Goal: Information Seeking & Learning: Learn about a topic

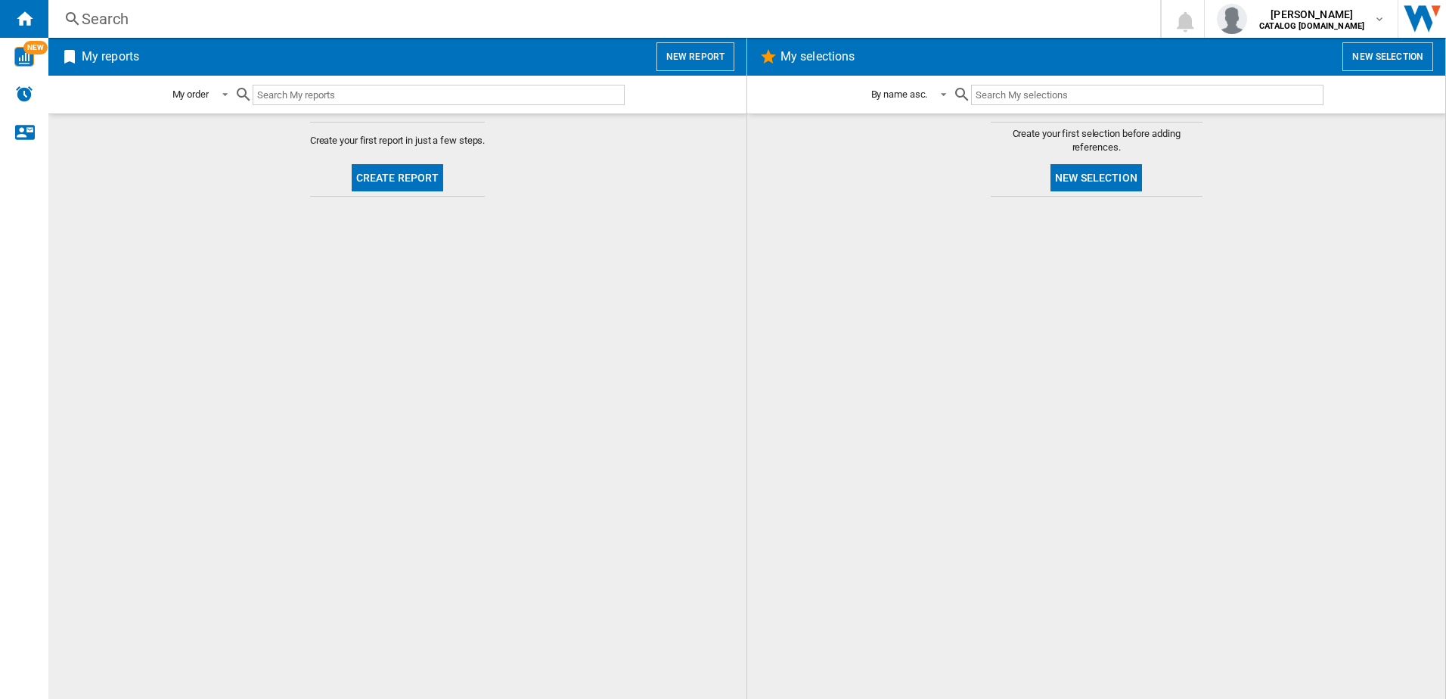
click at [172, 14] on div "Search" at bounding box center [601, 18] width 1039 height 21
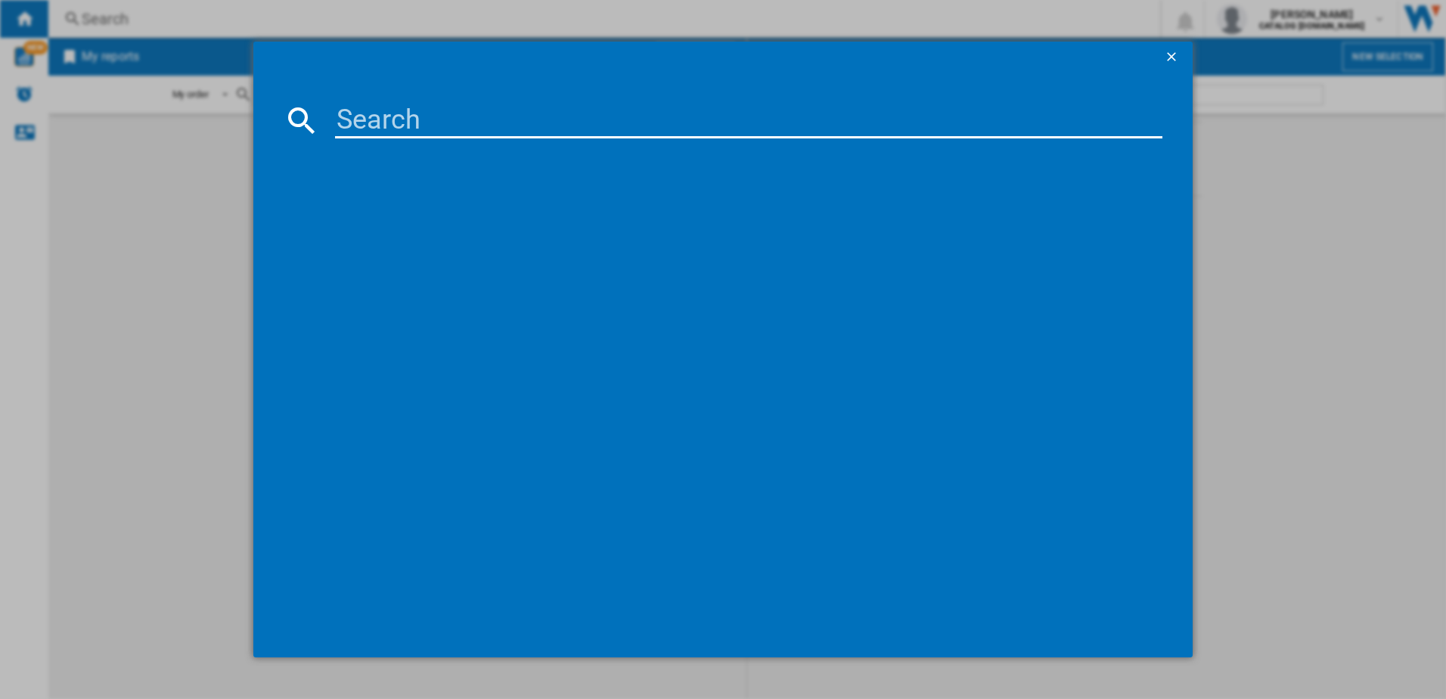
click at [387, 110] on input at bounding box center [749, 120] width 828 height 36
paste input "SMV2HTX02G"
type input "SMV2HTX02G"
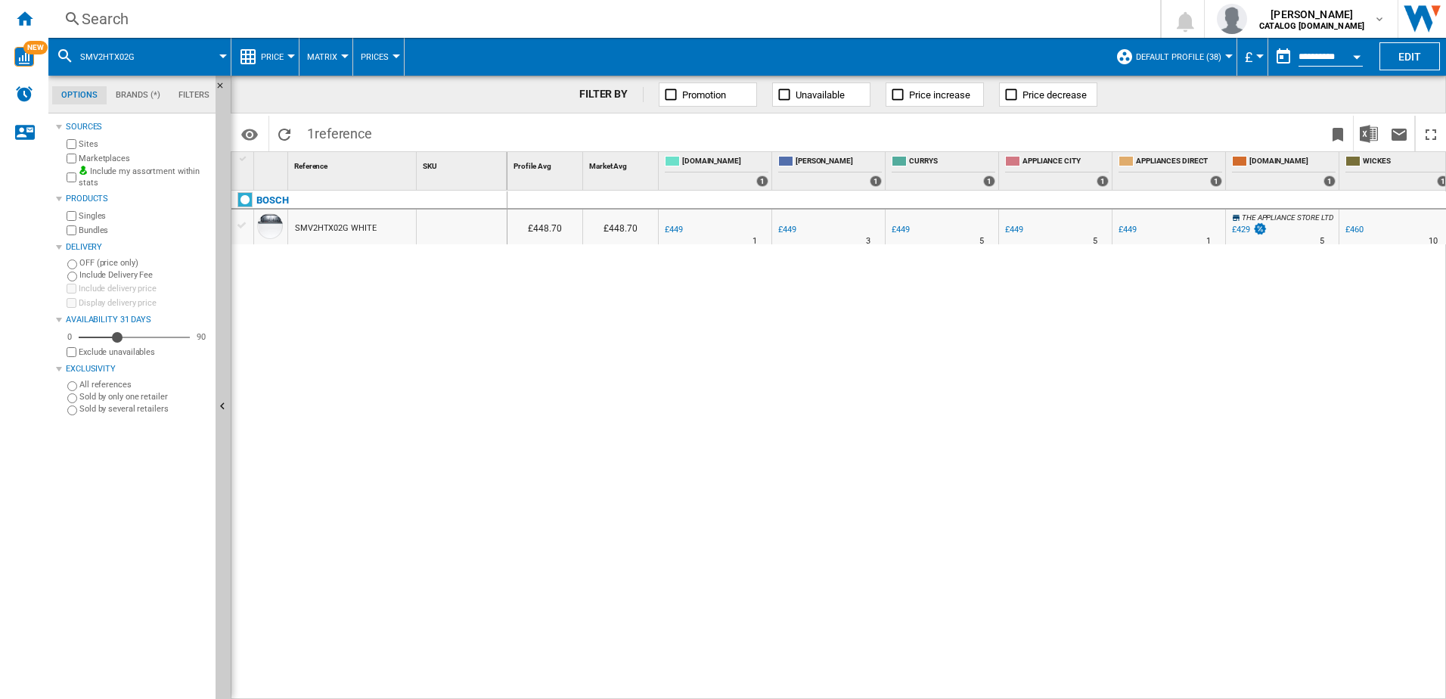
click at [374, 231] on div "SMV2HTX02G WHITE" at bounding box center [335, 228] width 81 height 35
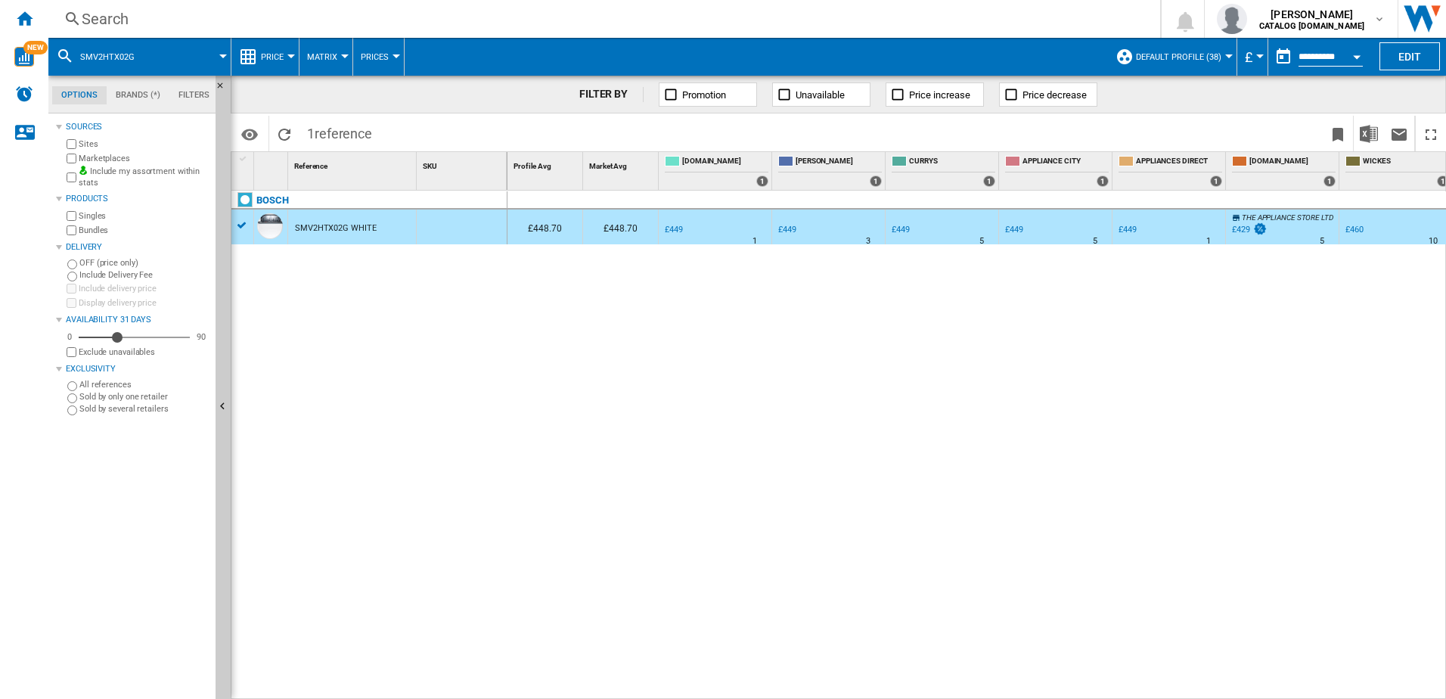
click at [374, 231] on div "SMV2HTX02G WHITE" at bounding box center [335, 228] width 81 height 35
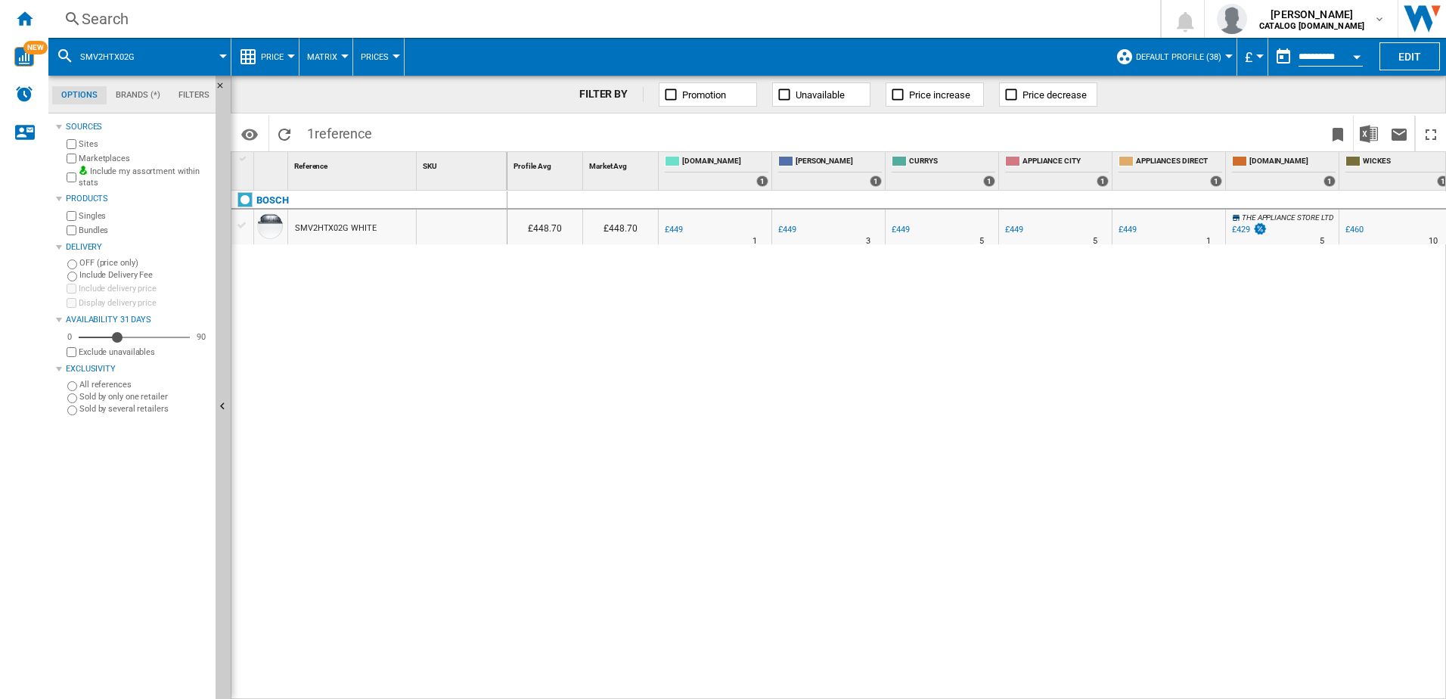
click at [374, 231] on div "SMV2HTX02G WHITE" at bounding box center [335, 228] width 81 height 35
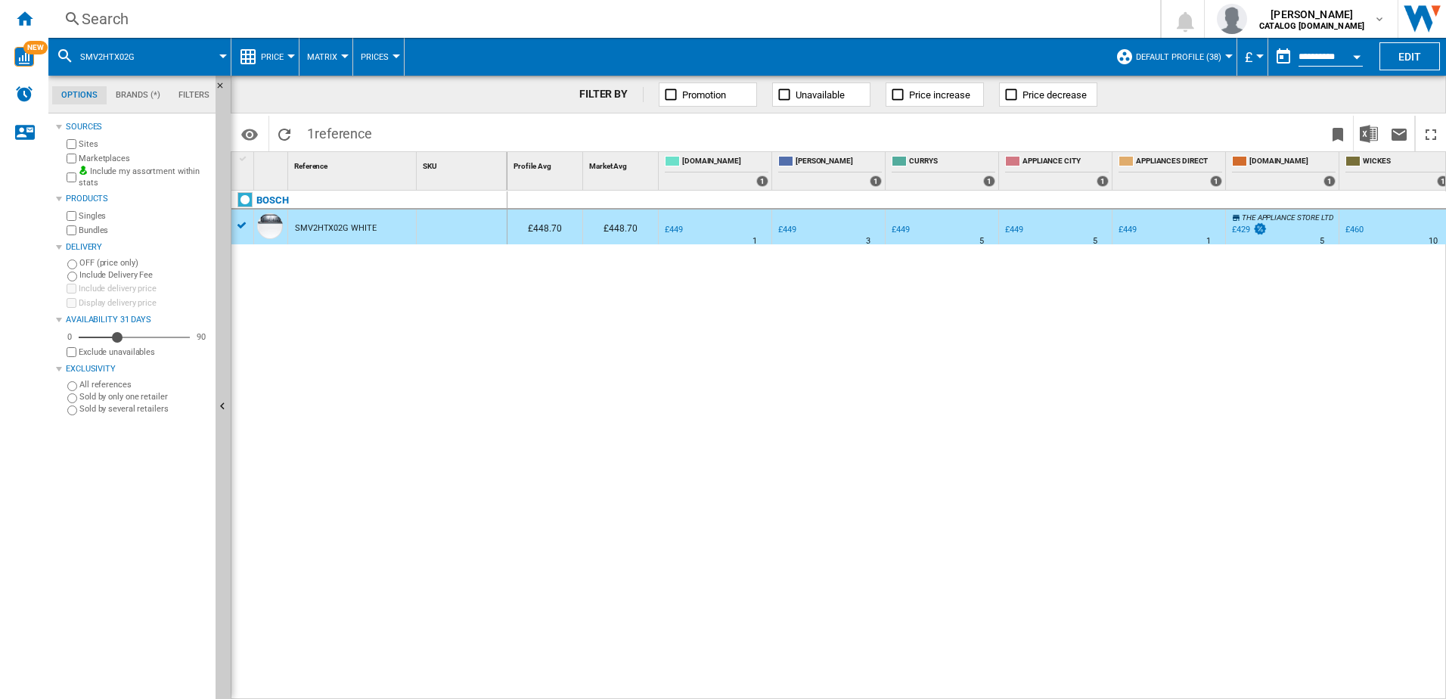
click at [374, 231] on div "SMV2HTX02G WHITE" at bounding box center [335, 228] width 81 height 35
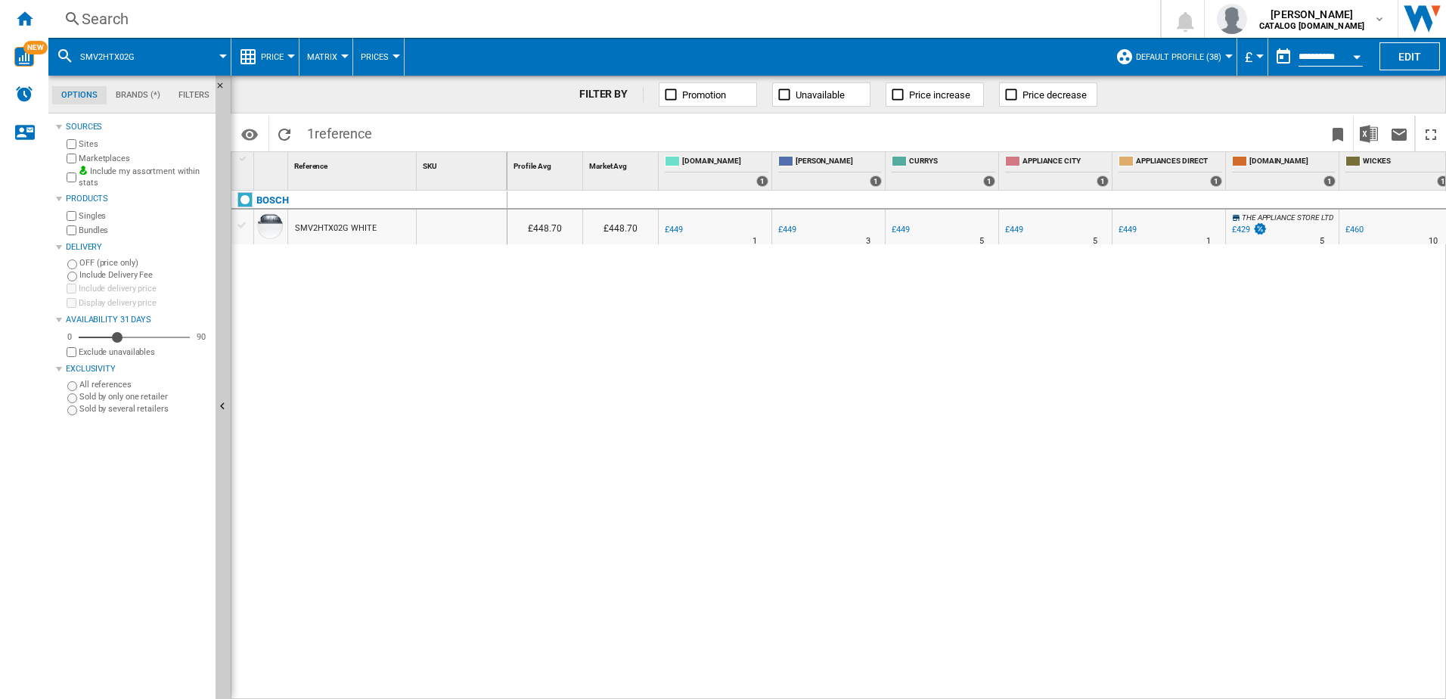
click at [355, 231] on div "SMV2HTX02G WHITE" at bounding box center [335, 228] width 81 height 35
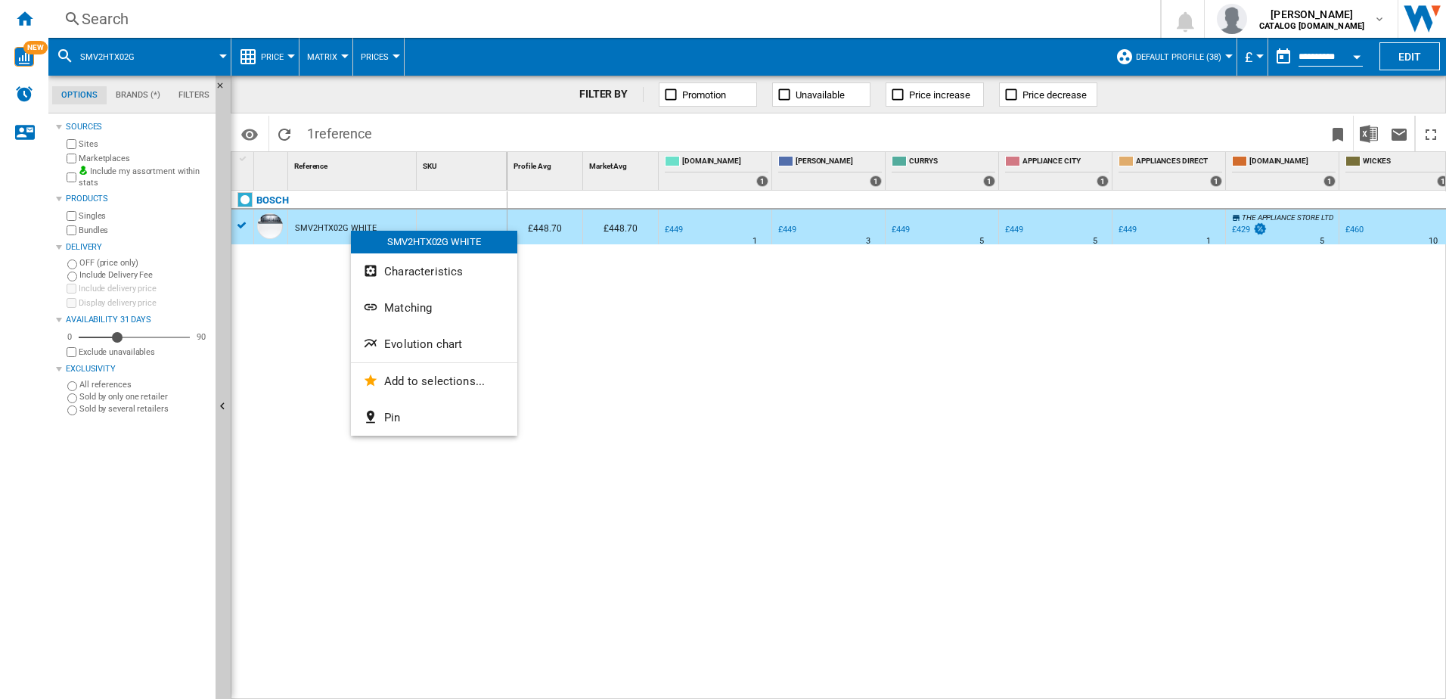
click at [424, 362] on div "SMV2HTX02G WHITE Characteristics Matching Evolution chart Add to selections... …" at bounding box center [434, 333] width 166 height 205
click at [396, 343] on span "Evolution chart" at bounding box center [411, 344] width 78 height 14
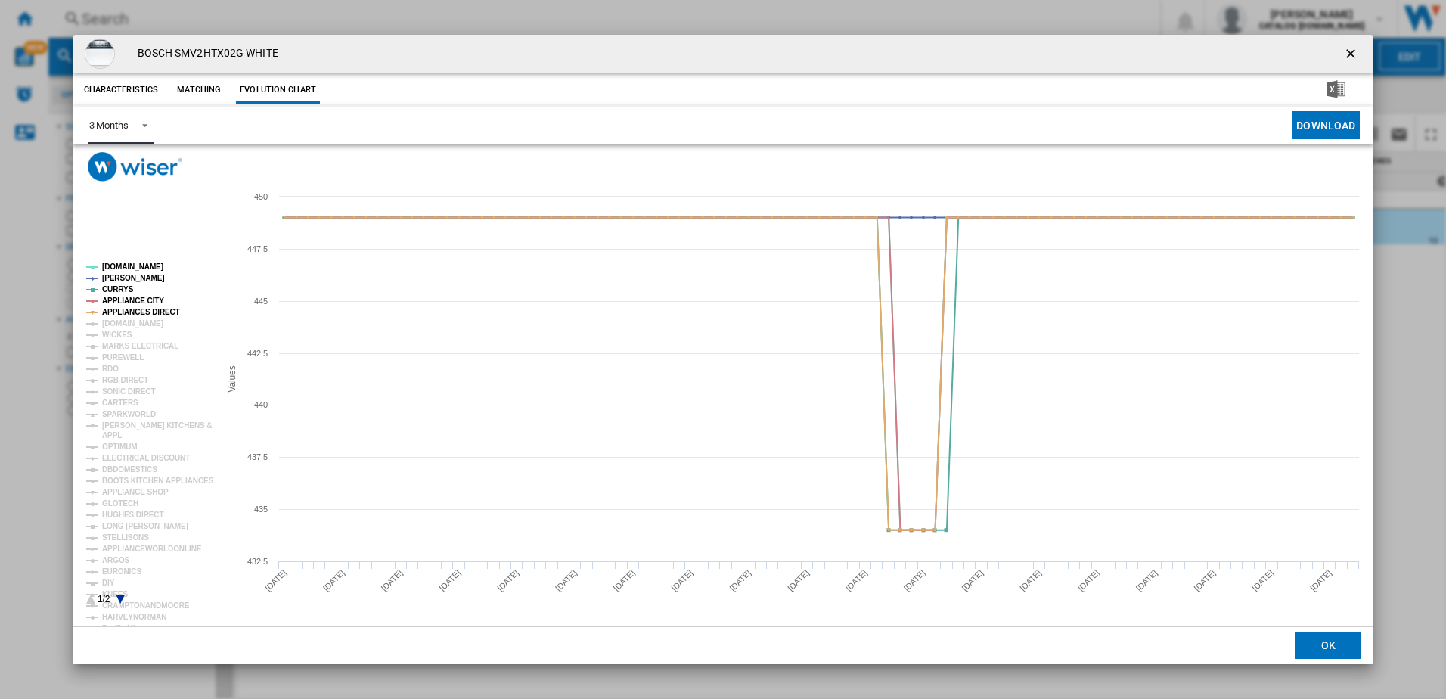
click at [135, 129] on span "Product popup" at bounding box center [141, 124] width 18 height 14
click at [129, 169] on md-option "6 Months" at bounding box center [127, 162] width 103 height 36
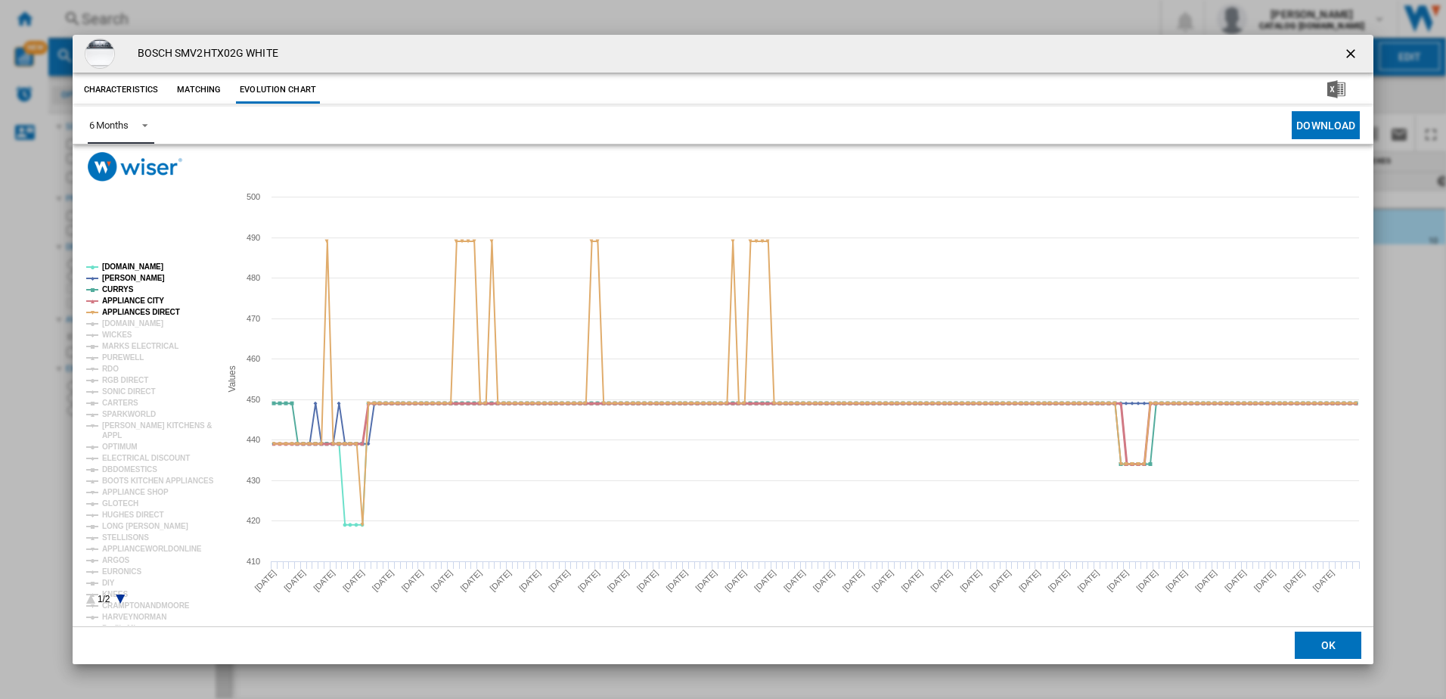
click at [140, 299] on tspan "APPLIANCE CITY" at bounding box center [133, 300] width 62 height 8
click at [141, 310] on tspan "APPLIANCES DIRECT" at bounding box center [141, 312] width 78 height 8
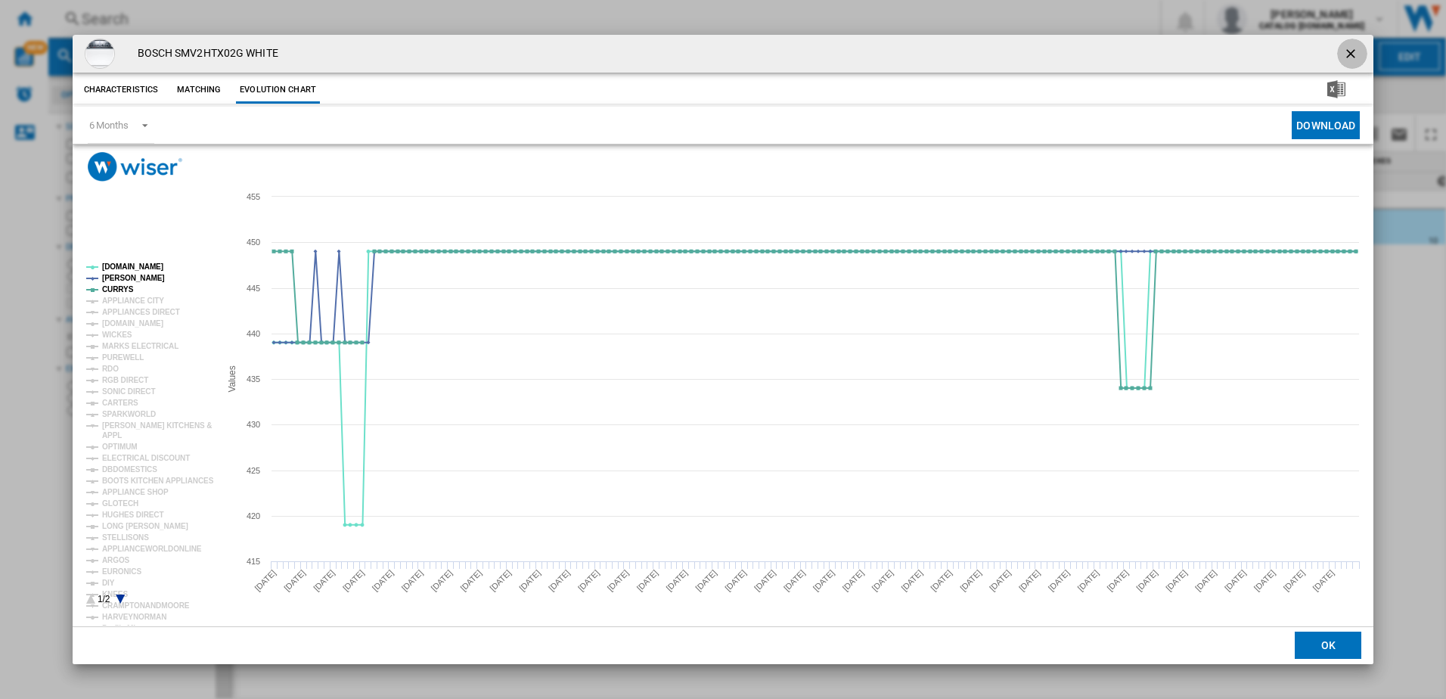
click at [1354, 60] on ng-md-icon "getI18NText('BUTTONS.CLOSE_DIALOG')" at bounding box center [1352, 55] width 18 height 18
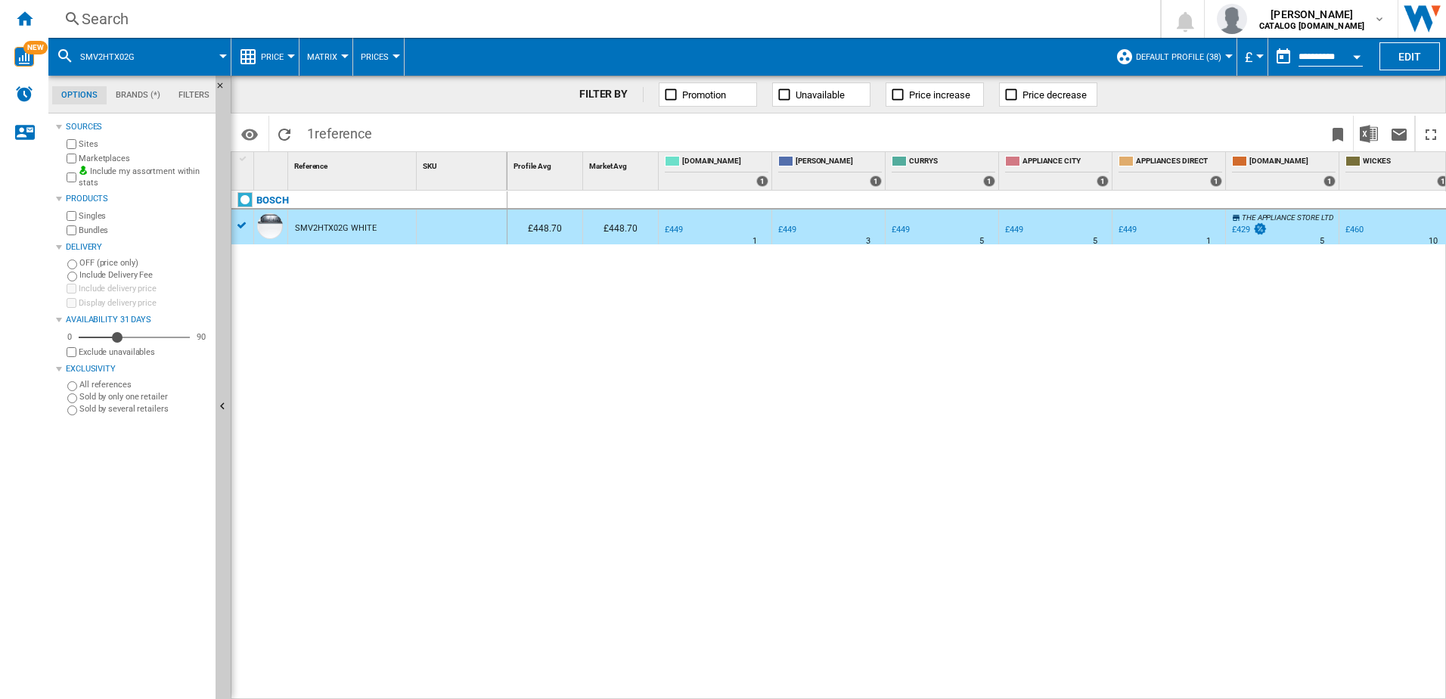
click at [212, 26] on div "Search" at bounding box center [601, 18] width 1039 height 21
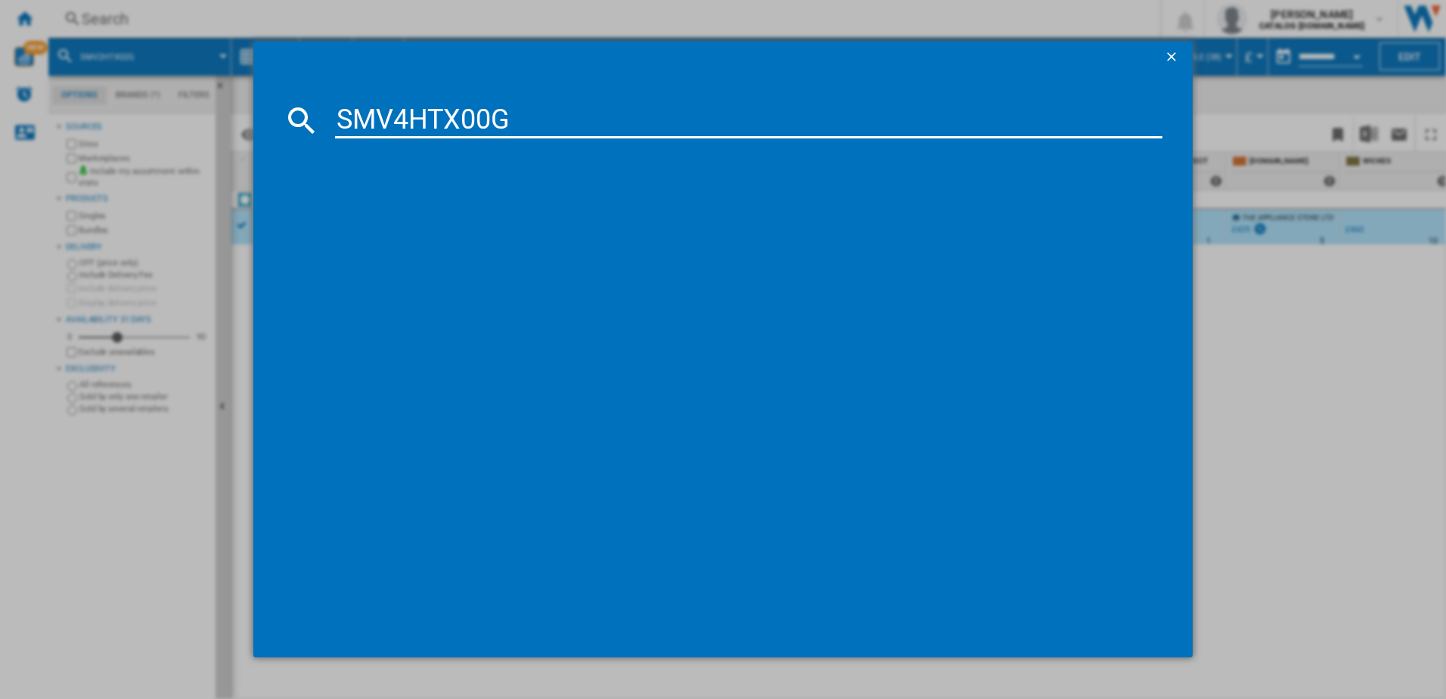
type input "SMV4HTX00G"
click at [460, 213] on div "BOSCH SMV4HTX00G WHITE" at bounding box center [733, 218] width 813 height 15
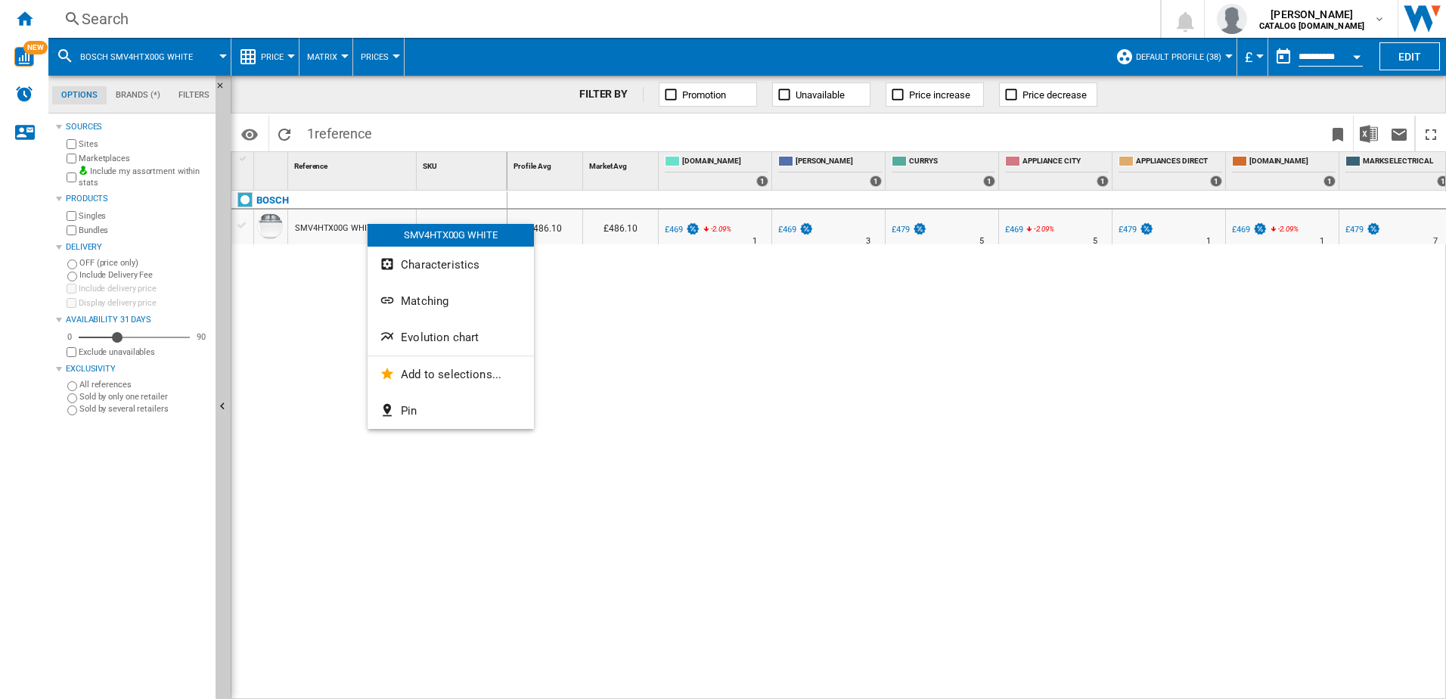
click at [439, 343] on span "Evolution chart" at bounding box center [440, 337] width 78 height 14
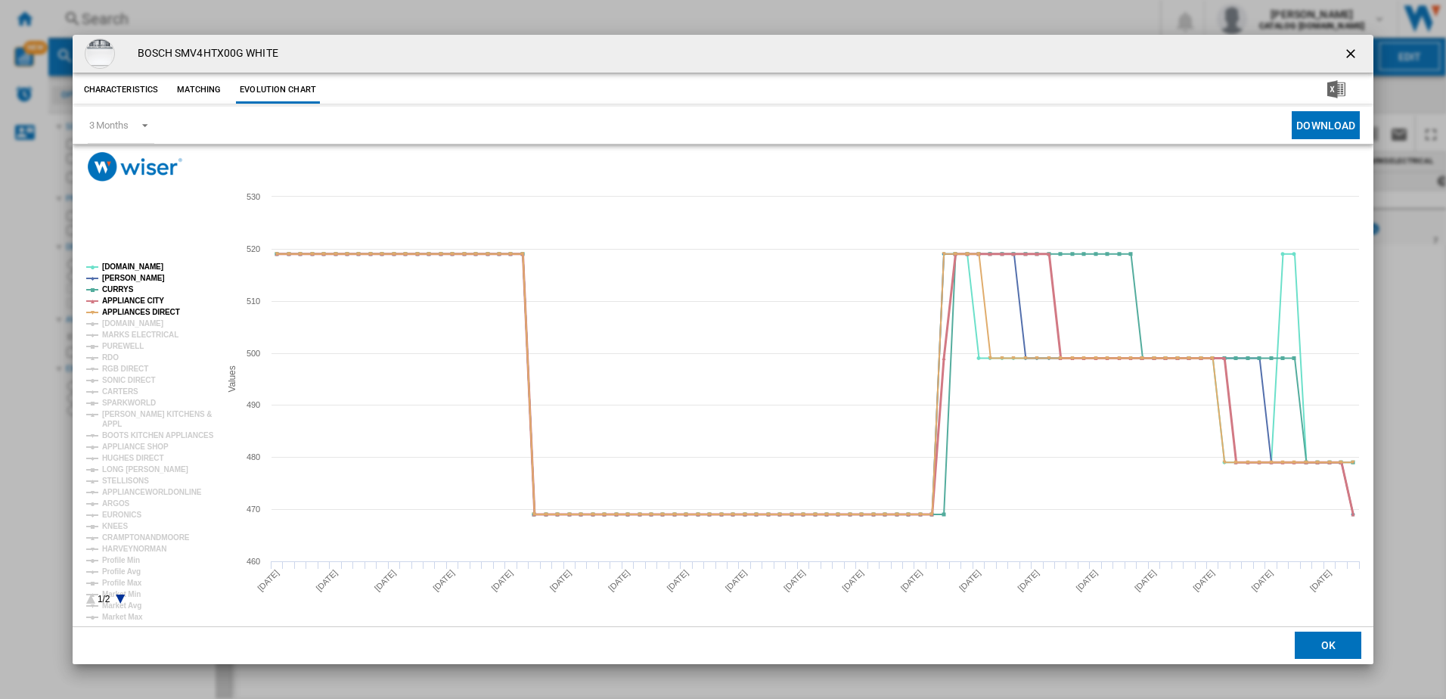
click at [148, 300] on tspan "APPLIANCE CITY" at bounding box center [133, 300] width 62 height 8
click at [151, 315] on tspan "APPLIANCES DIRECT" at bounding box center [141, 312] width 78 height 8
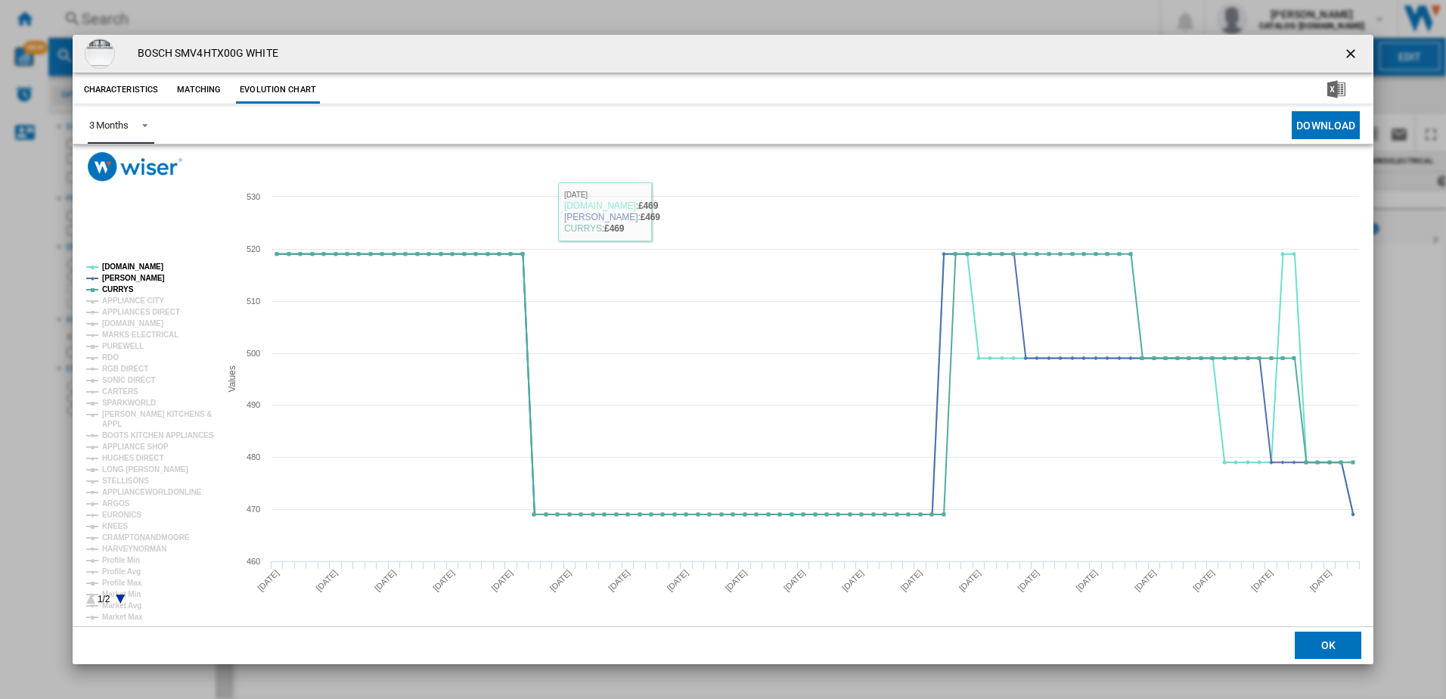
click at [94, 126] on div "3 Months" at bounding box center [108, 124] width 39 height 11
click at [119, 165] on div "6 Months" at bounding box center [107, 162] width 39 height 14
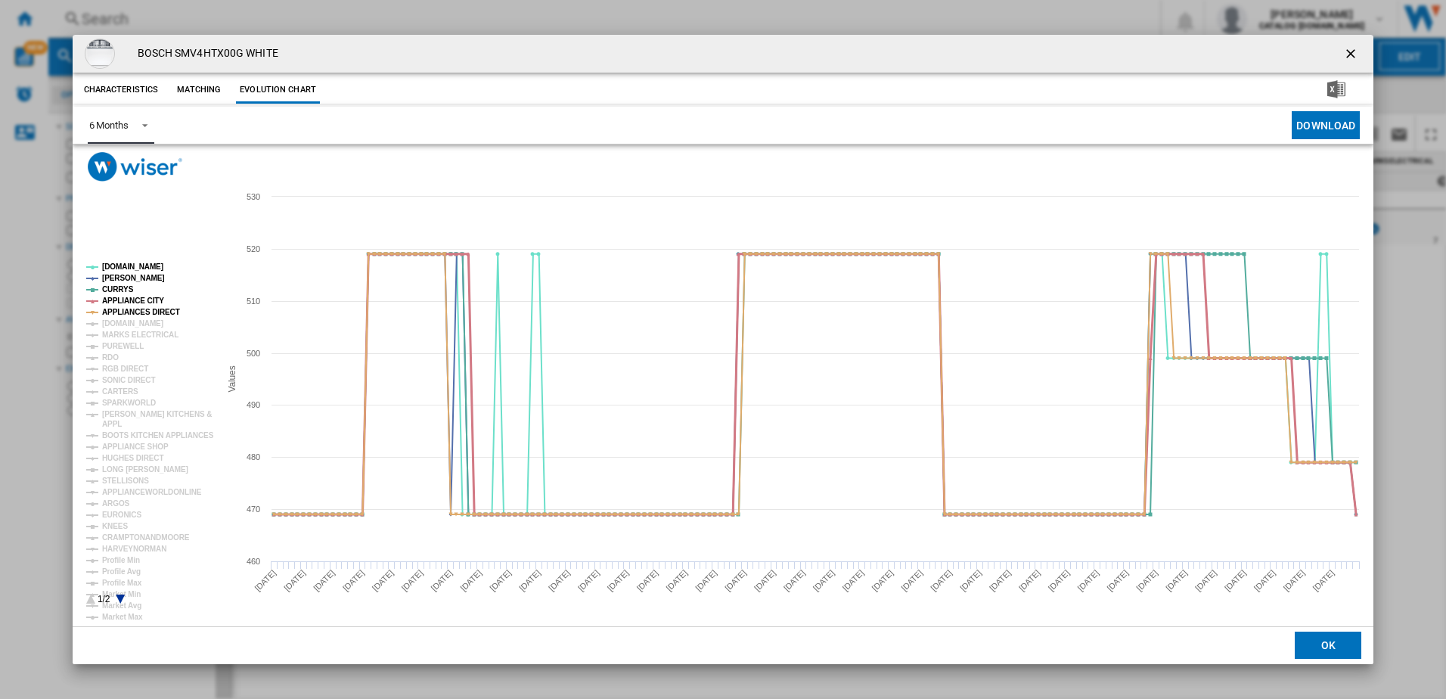
click at [132, 299] on tspan "APPLIANCE CITY" at bounding box center [133, 300] width 62 height 8
click at [132, 312] on tspan "APPLIANCES DIRECT" at bounding box center [141, 312] width 78 height 8
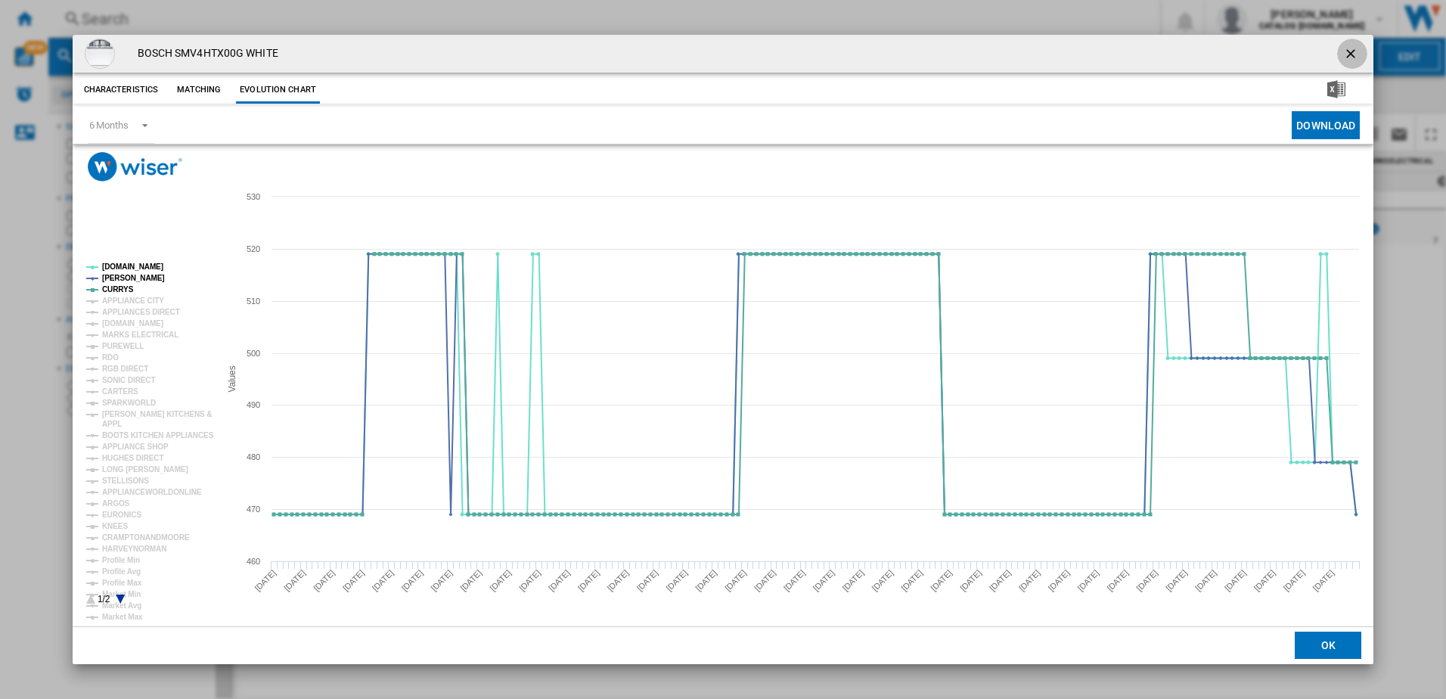
click at [1354, 49] on ng-md-icon "getI18NText('BUTTONS.CLOSE_DIALOG')" at bounding box center [1352, 55] width 18 height 18
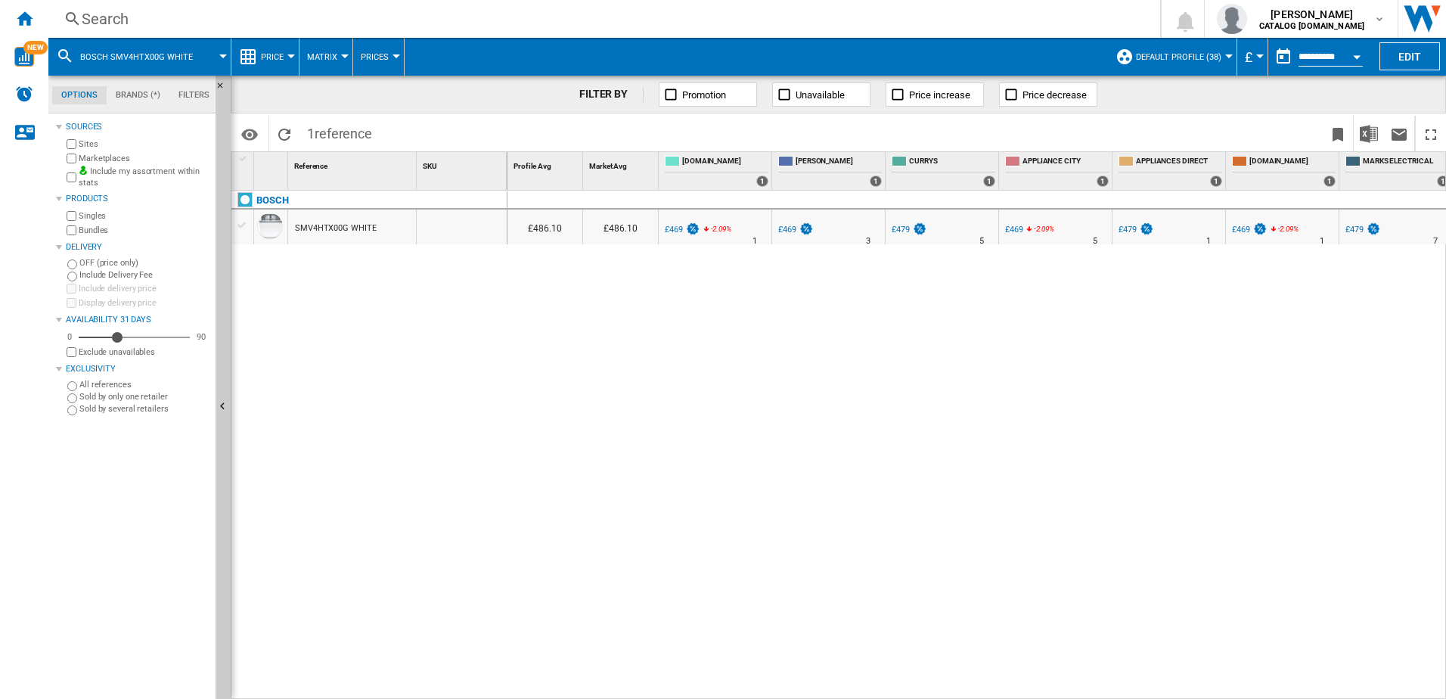
click at [304, 9] on div "Search" at bounding box center [601, 18] width 1039 height 21
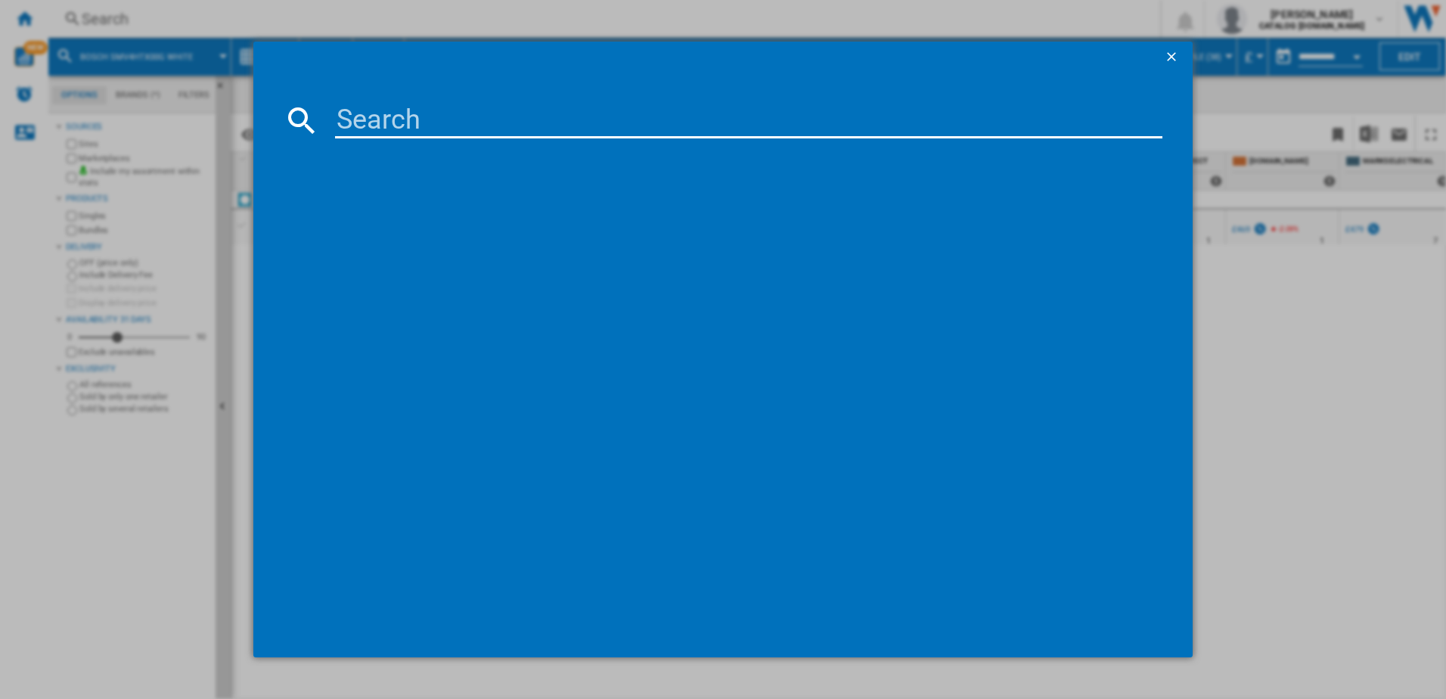
type input "SMV4HVX00G"
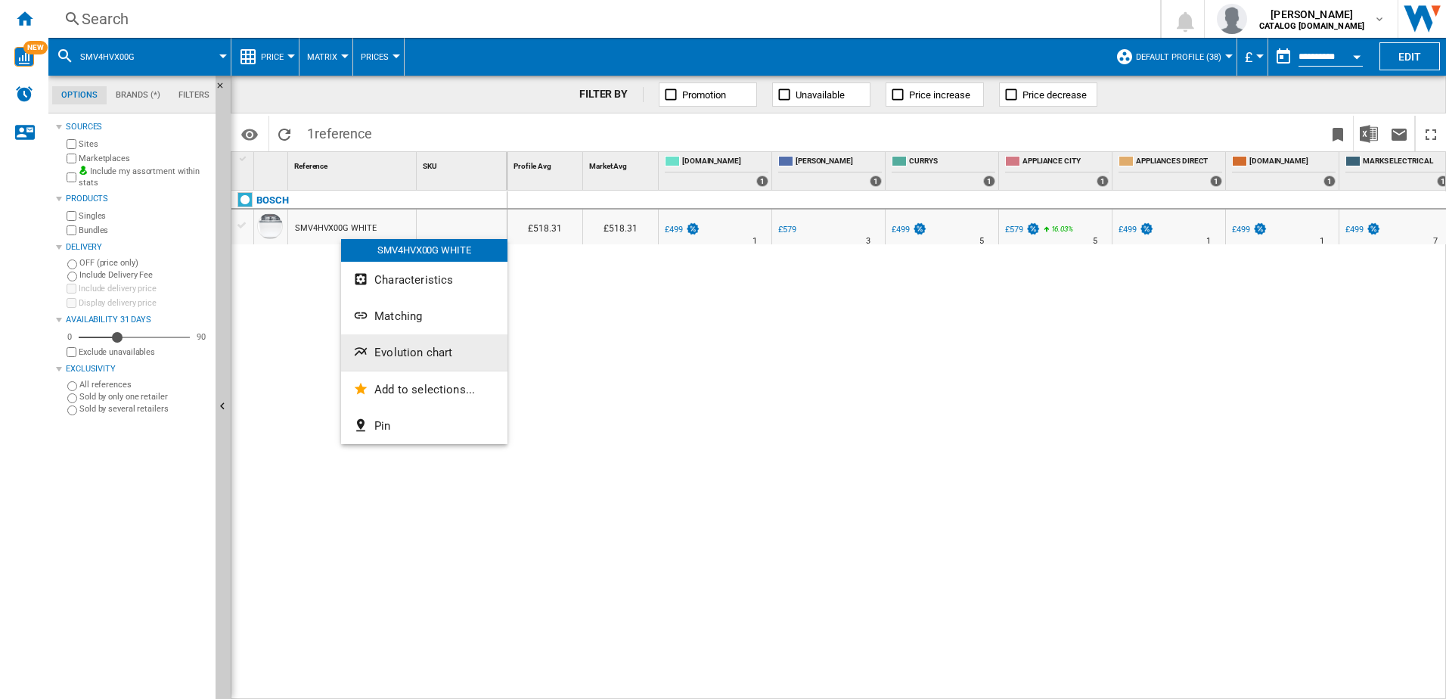
click at [409, 359] on button "Evolution chart" at bounding box center [424, 352] width 166 height 36
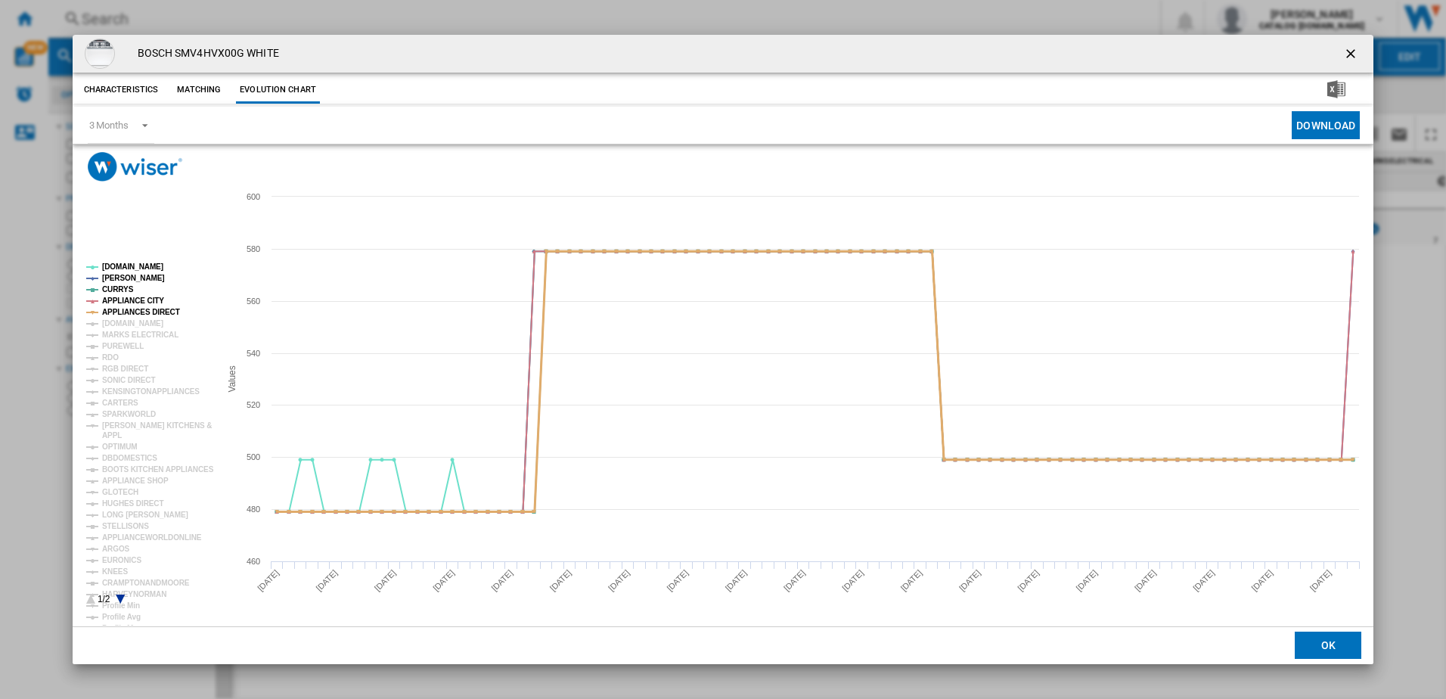
click at [136, 298] on tspan "APPLIANCE CITY" at bounding box center [133, 300] width 62 height 8
click at [152, 308] on tspan "APPLIANCES DIRECT" at bounding box center [141, 312] width 78 height 8
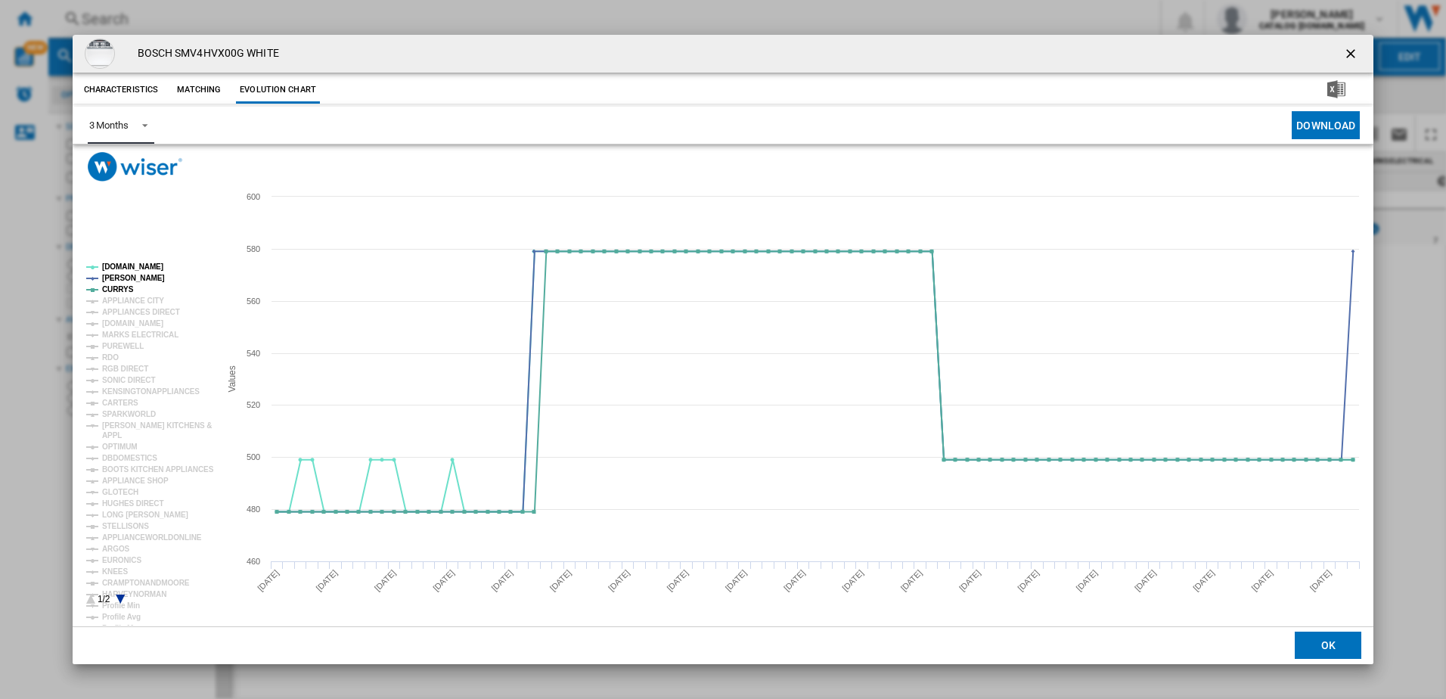
click at [138, 126] on span "Product popup" at bounding box center [141, 124] width 18 height 14
click at [141, 175] on md-option "6 Months" at bounding box center [127, 162] width 103 height 36
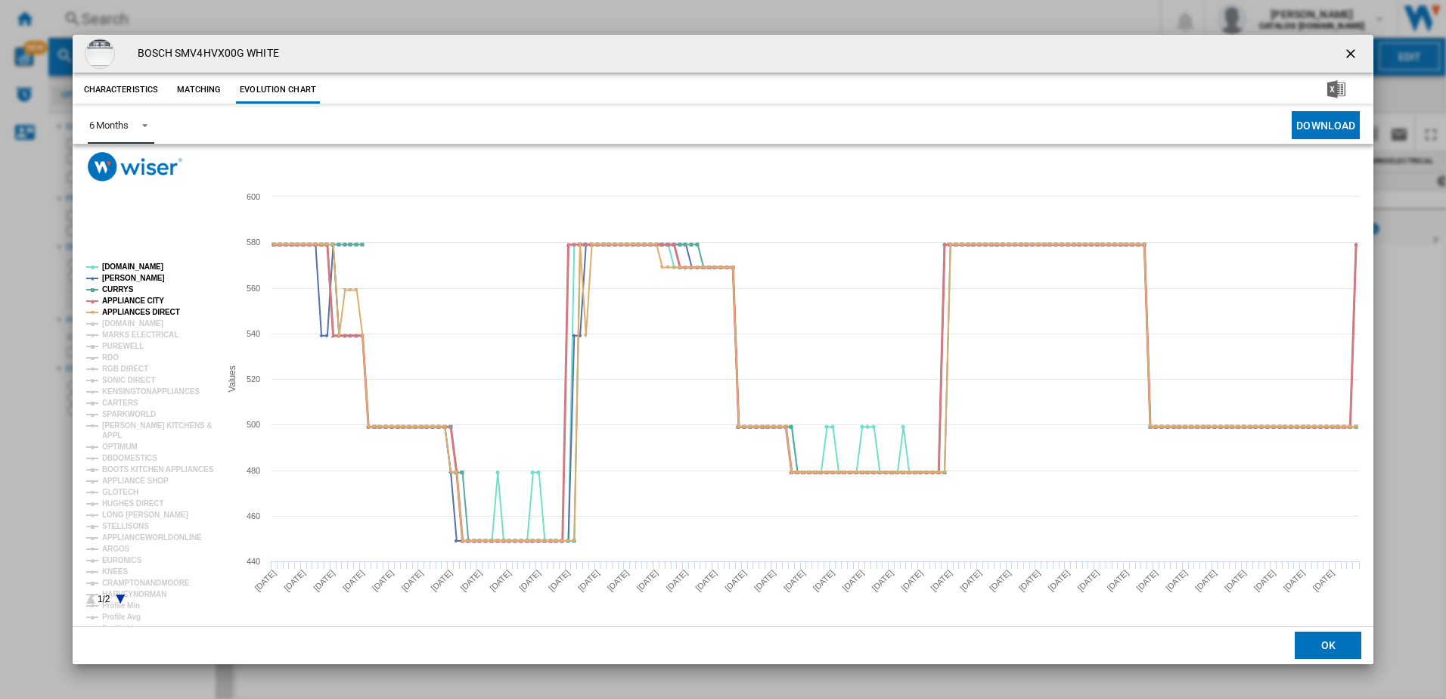
click at [121, 304] on tspan "APPLIANCE CITY" at bounding box center [133, 300] width 62 height 8
click at [124, 314] on tspan "APPLIANCES DIRECT" at bounding box center [141, 312] width 78 height 8
